Goal: Find contact information: Find contact information

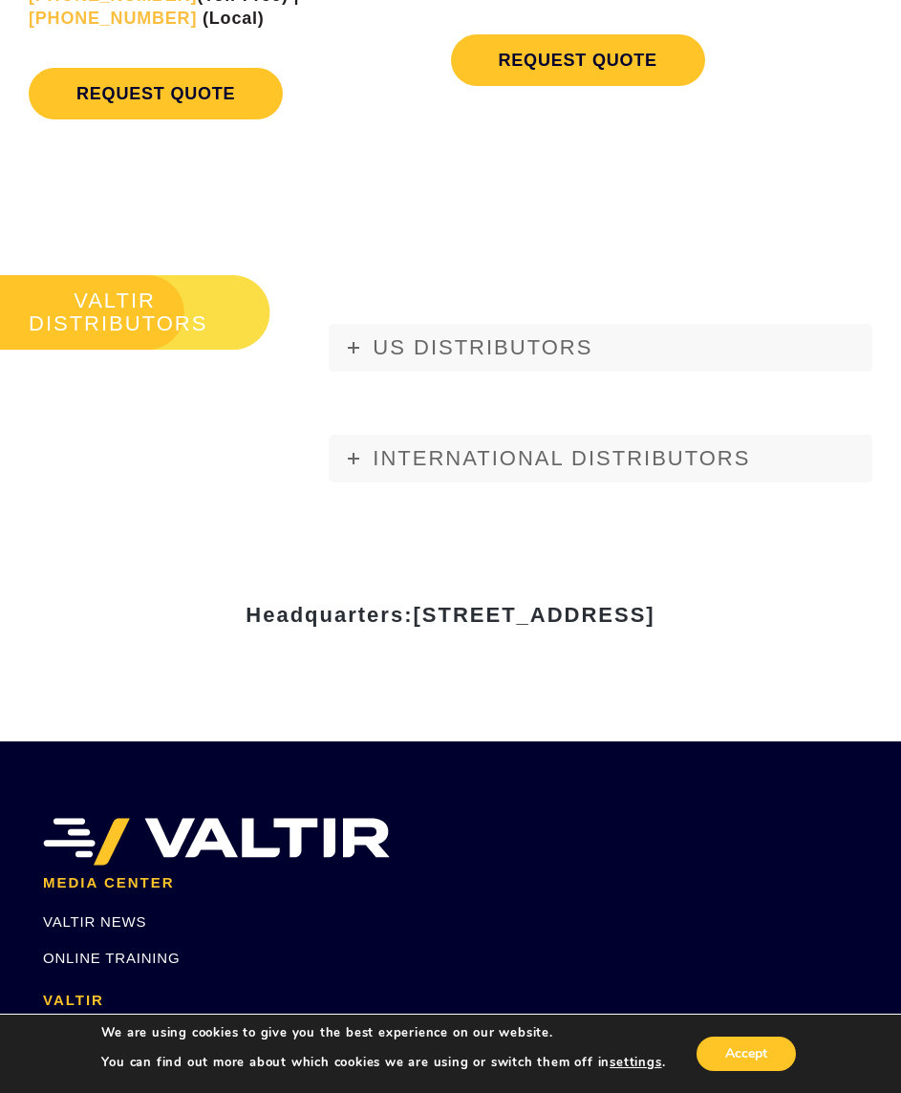
scroll to position [1899, 0]
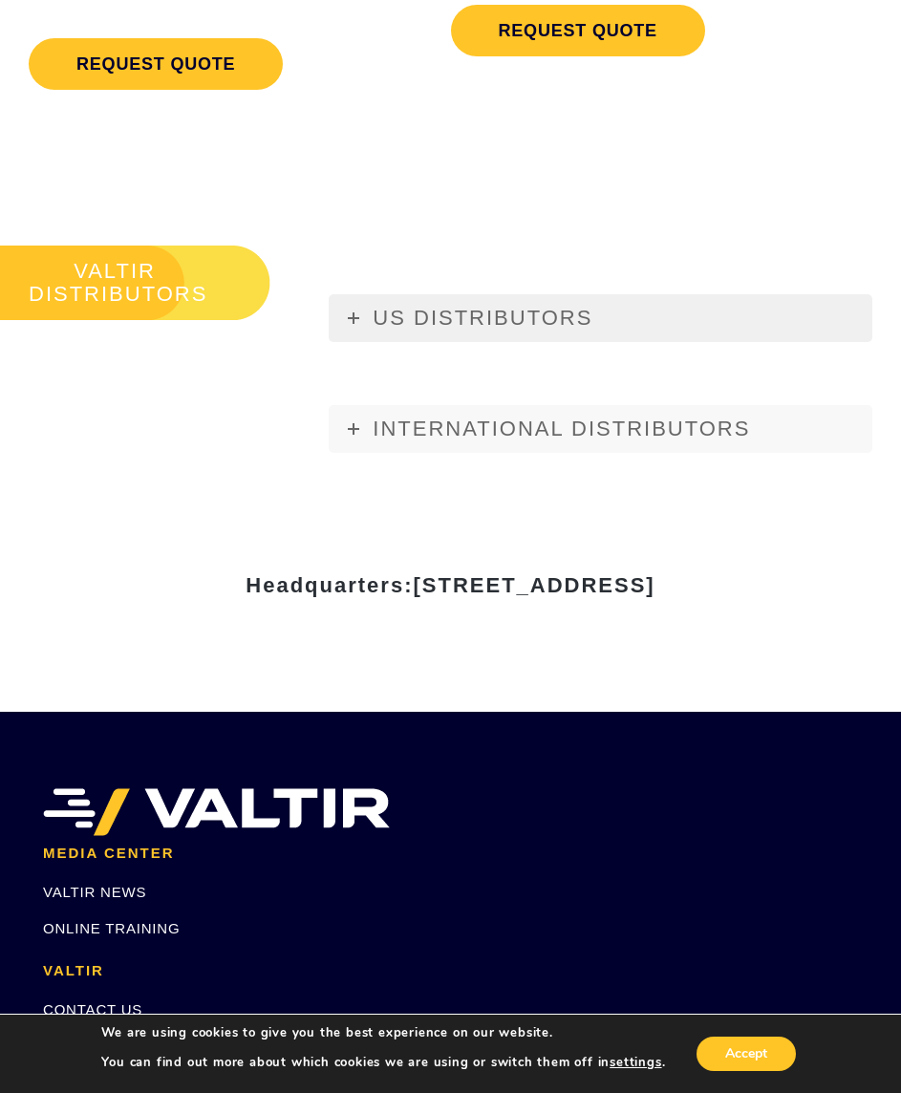
click at [342, 323] on link "US DISTRIBUTORS" at bounding box center [601, 318] width 544 height 48
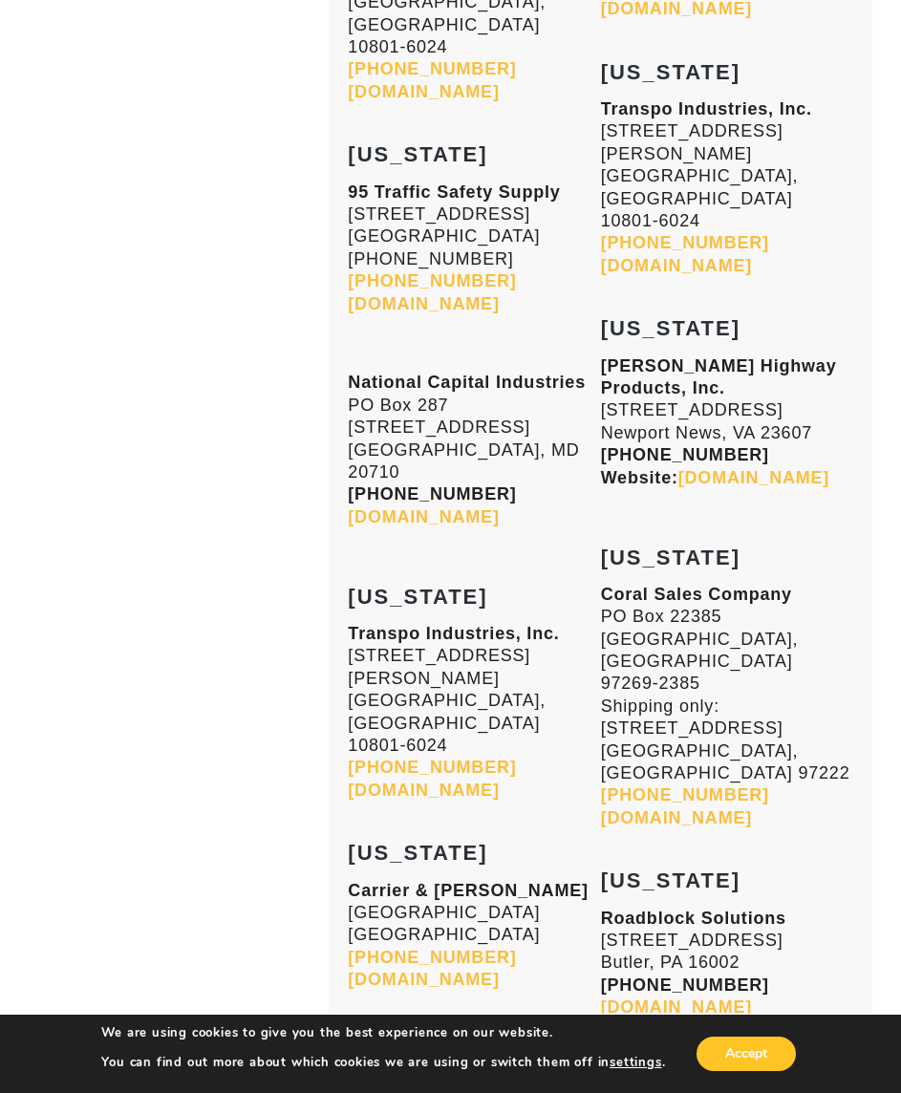
scroll to position [7503, 0]
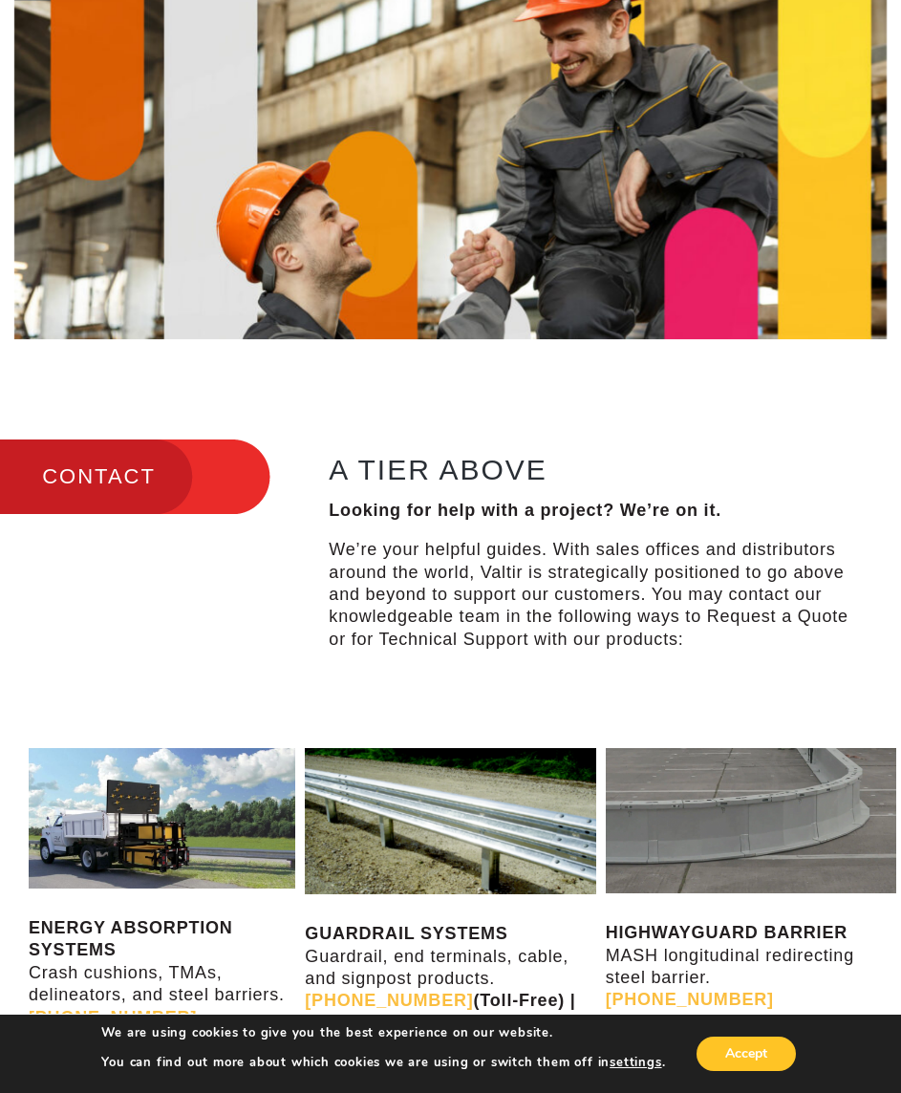
scroll to position [0, 0]
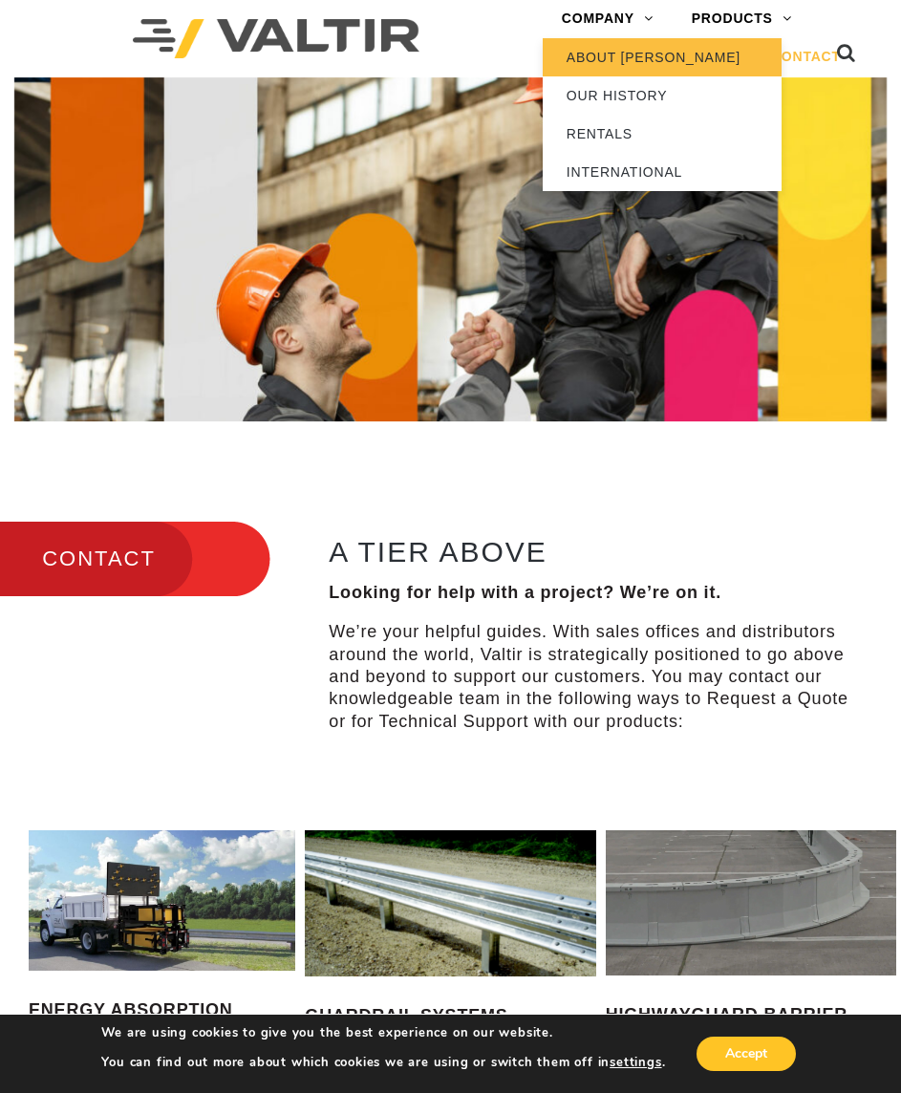
click at [615, 58] on link "ABOUT [PERSON_NAME]" at bounding box center [662, 57] width 239 height 38
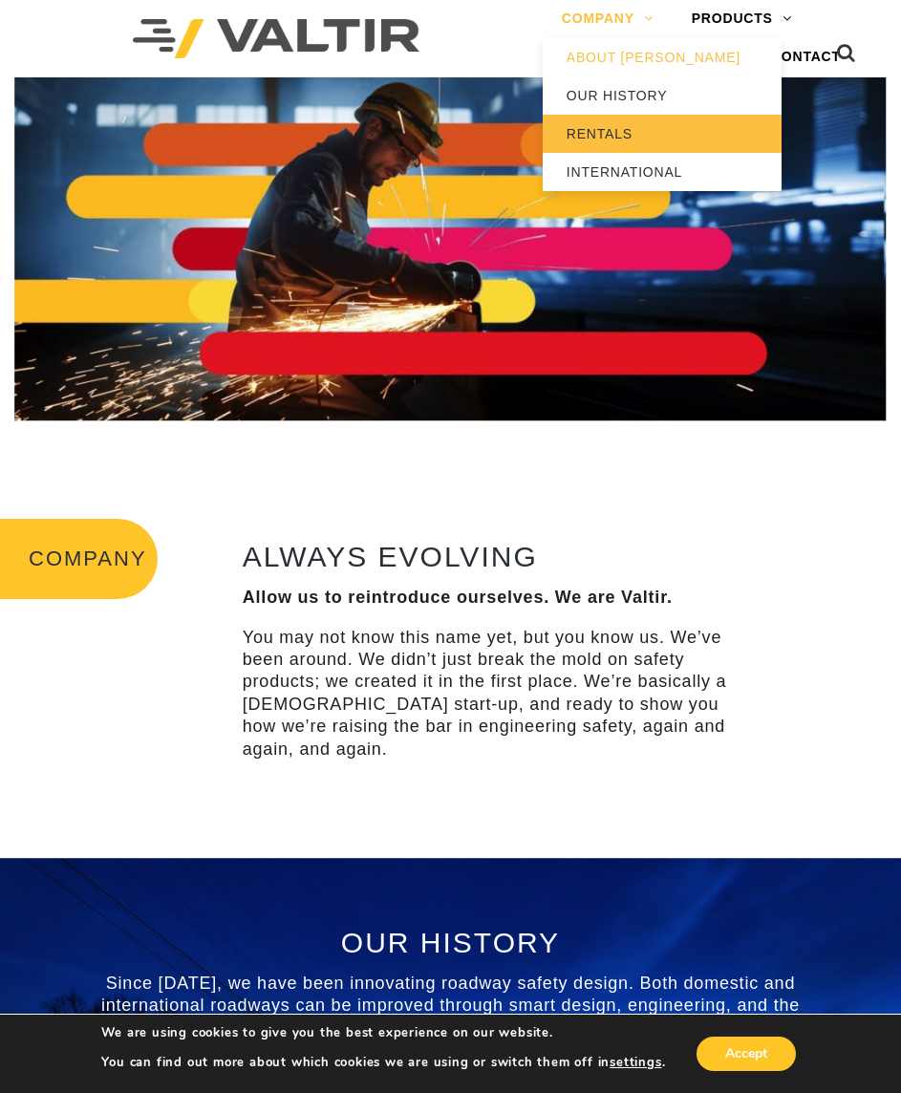
click at [606, 144] on link "RENTALS" at bounding box center [662, 134] width 239 height 38
